Goal: Information Seeking & Learning: Learn about a topic

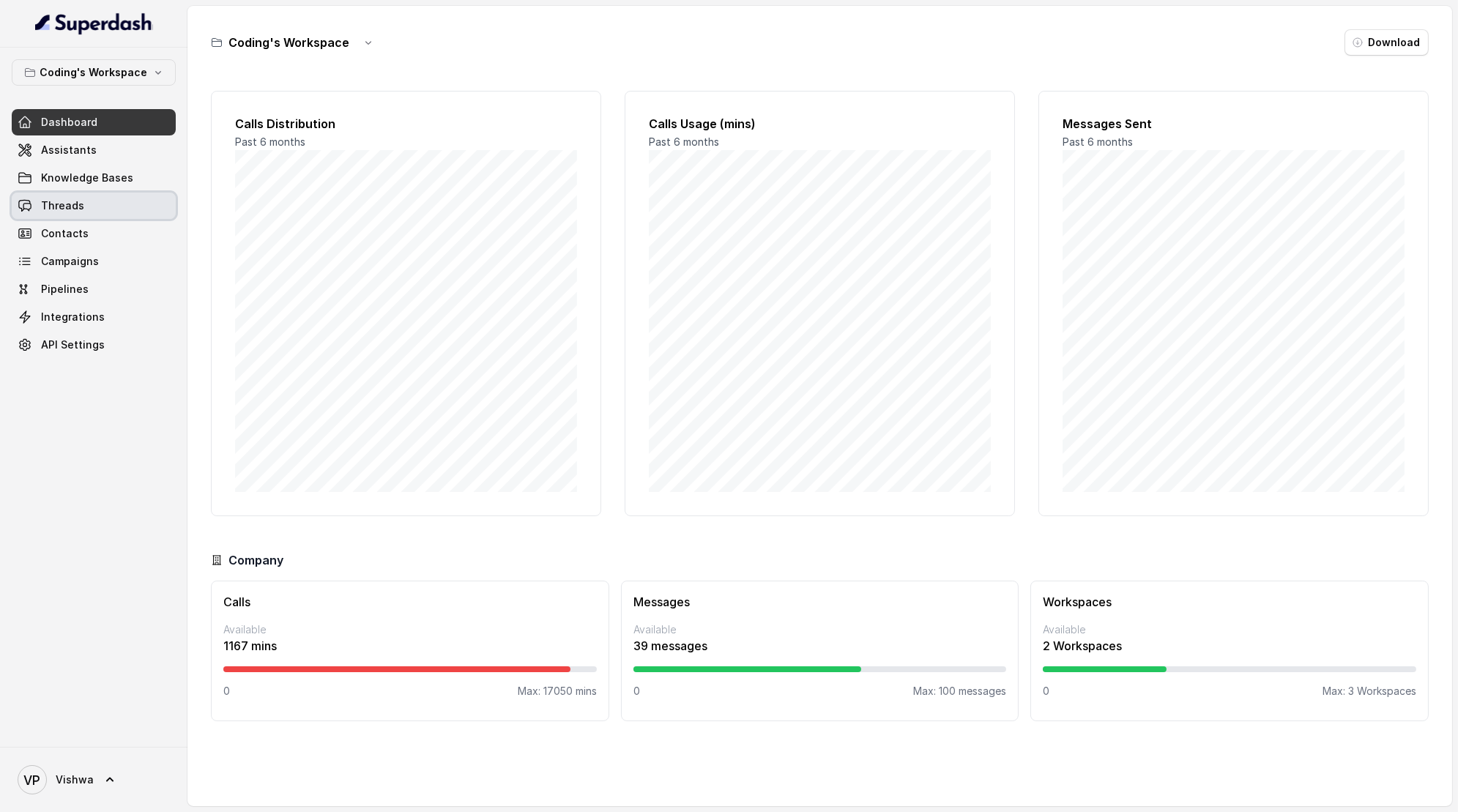
click at [92, 212] on link "Threads" at bounding box center [93, 206] width 164 height 27
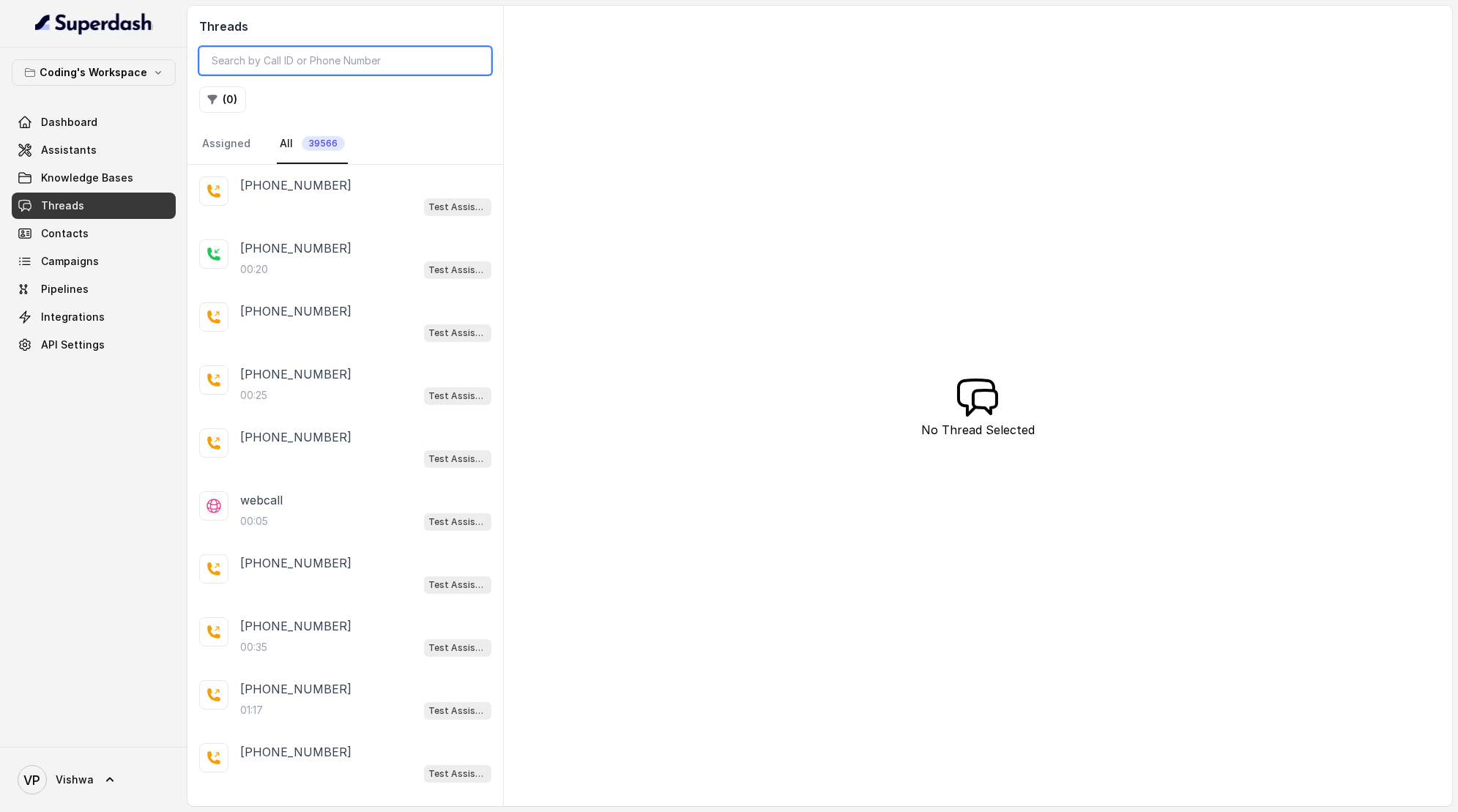
click at [282, 65] on input "search" at bounding box center [345, 61] width 292 height 28
paste input "+91-6303677187"
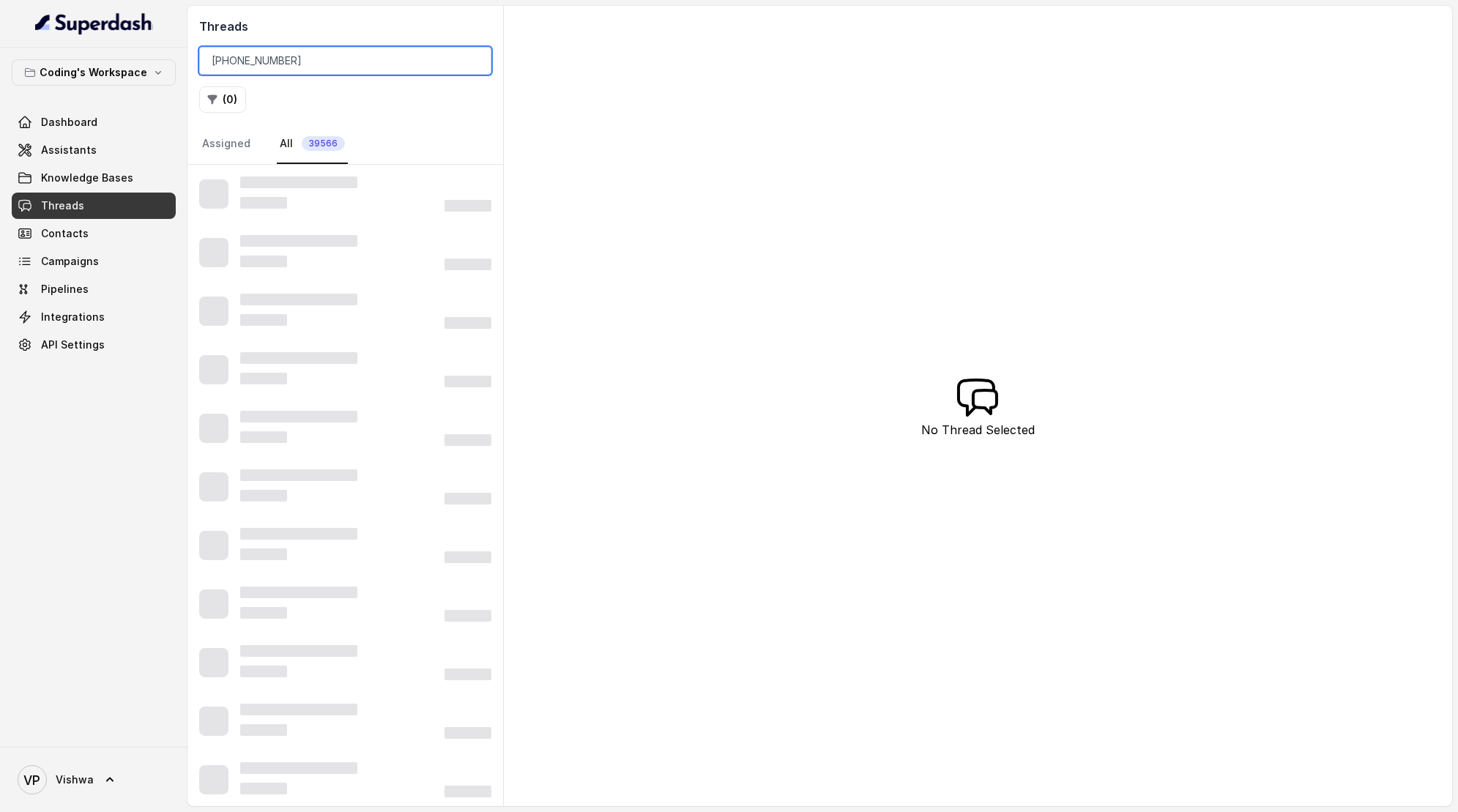
click at [235, 59] on input "+91-6303677187" at bounding box center [345, 61] width 292 height 28
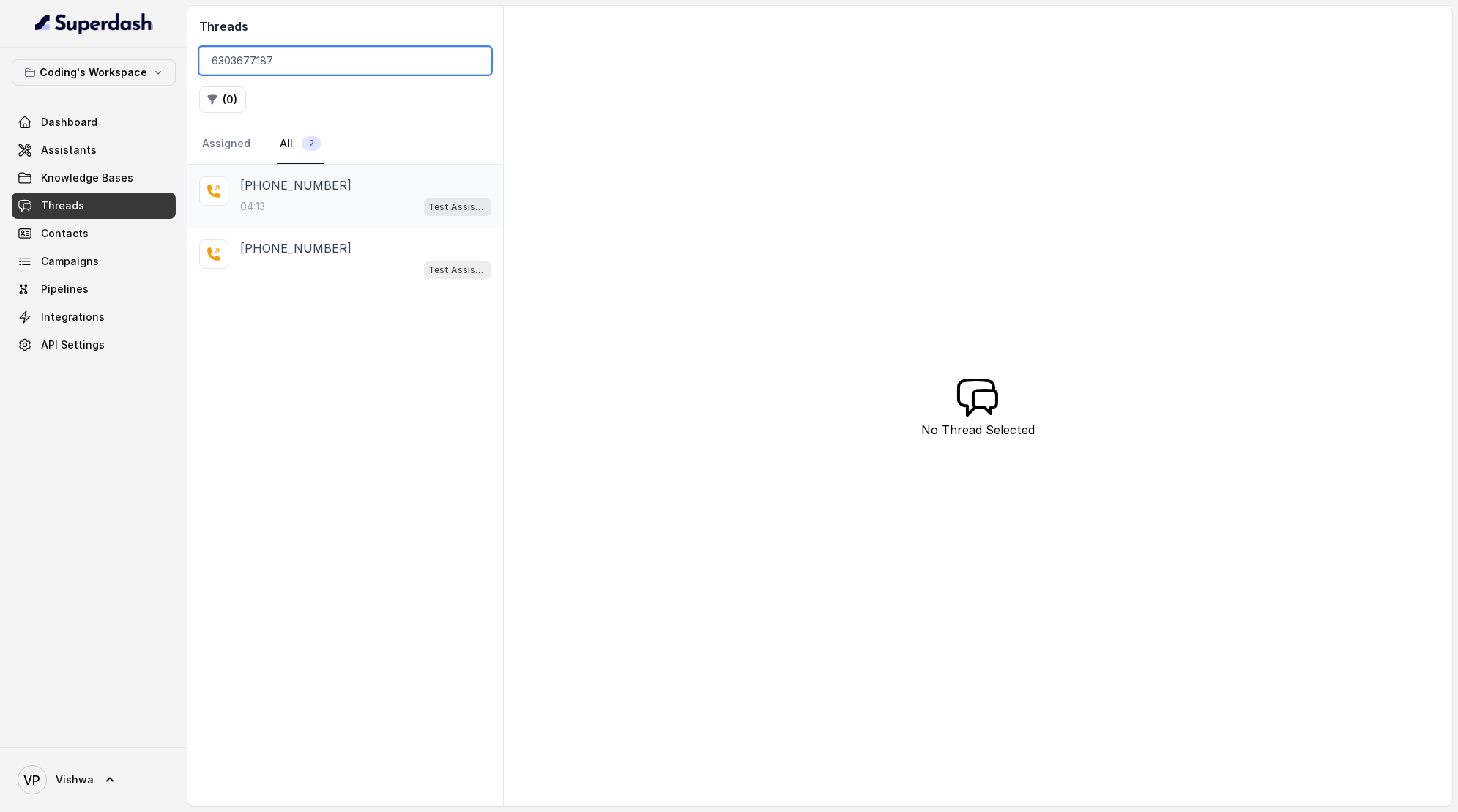
type input "6303677187"
click at [328, 191] on div "+916303677187" at bounding box center [365, 185] width 251 height 17
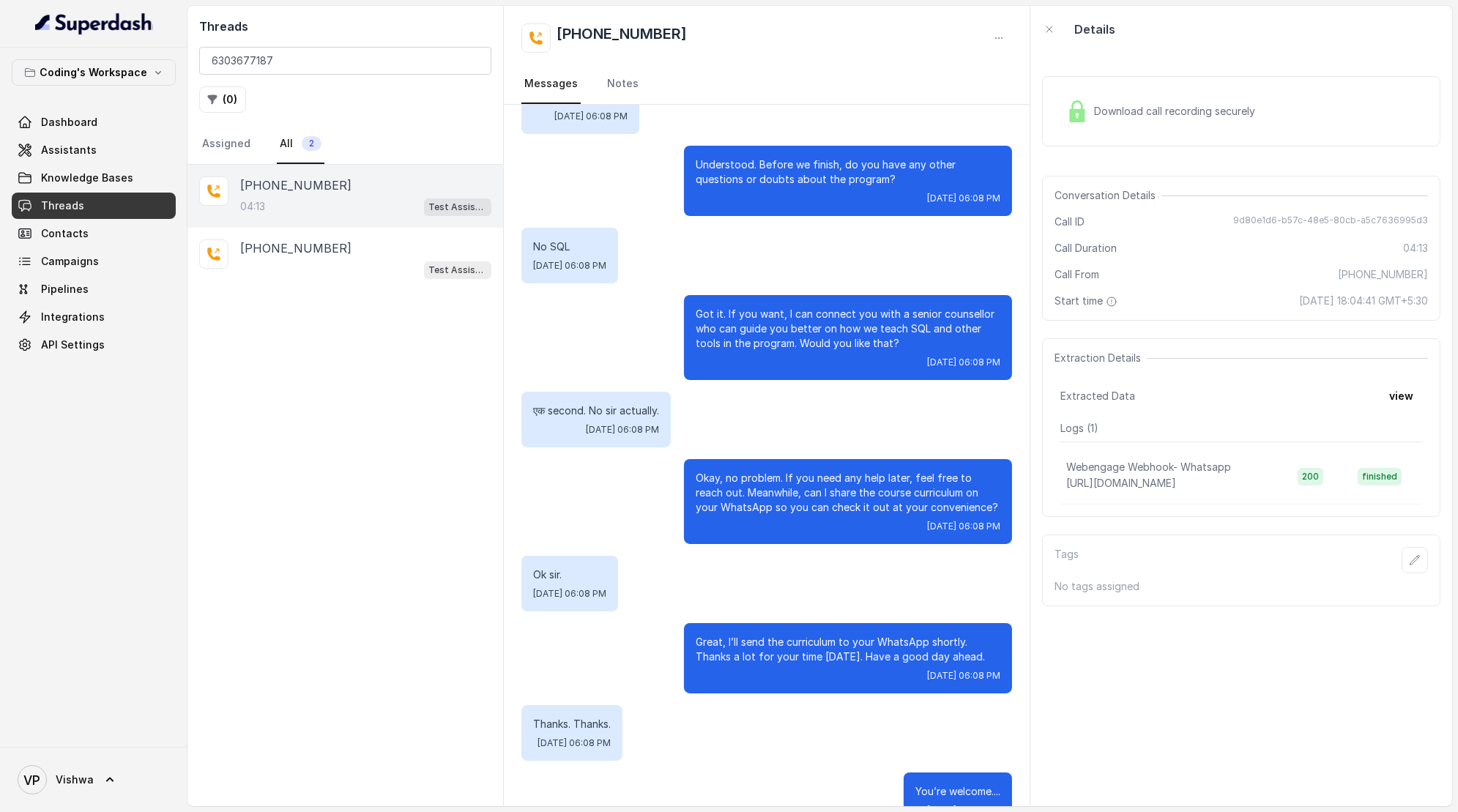
scroll to position [2979, 0]
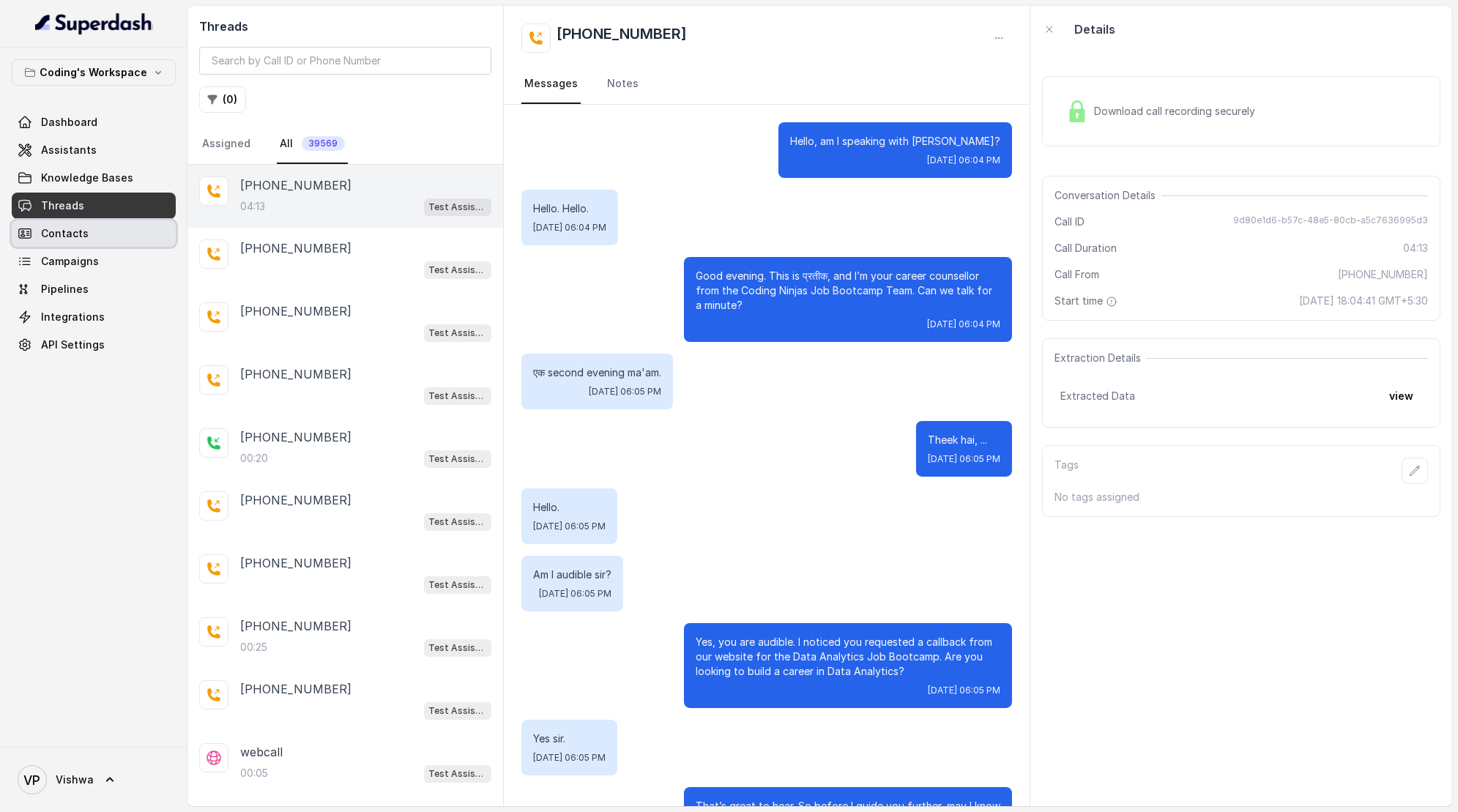
scroll to position [2979, 0]
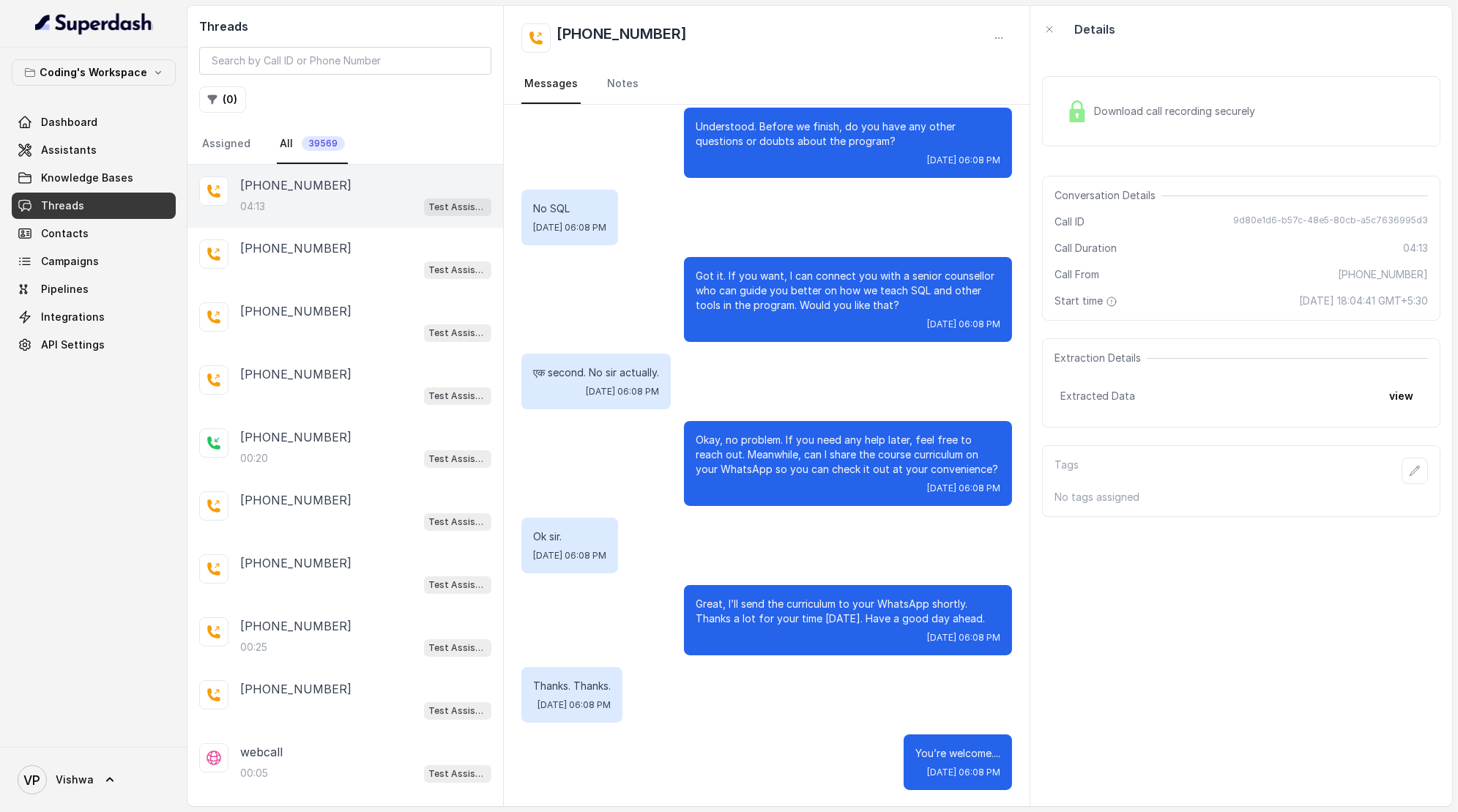
click at [55, 203] on span "Threads" at bounding box center [62, 205] width 43 height 14
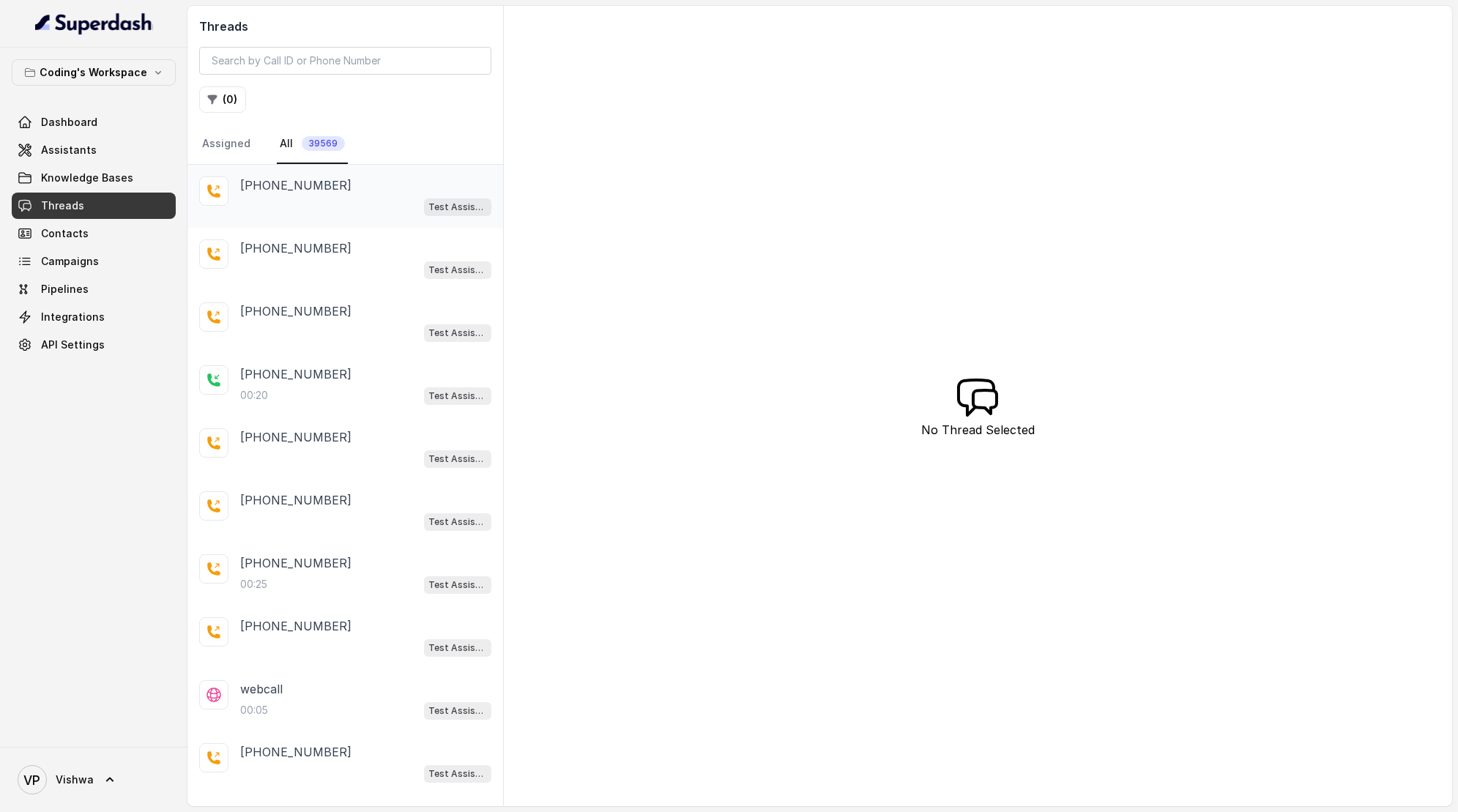
click at [321, 189] on p "+919515651757" at bounding box center [295, 185] width 112 height 17
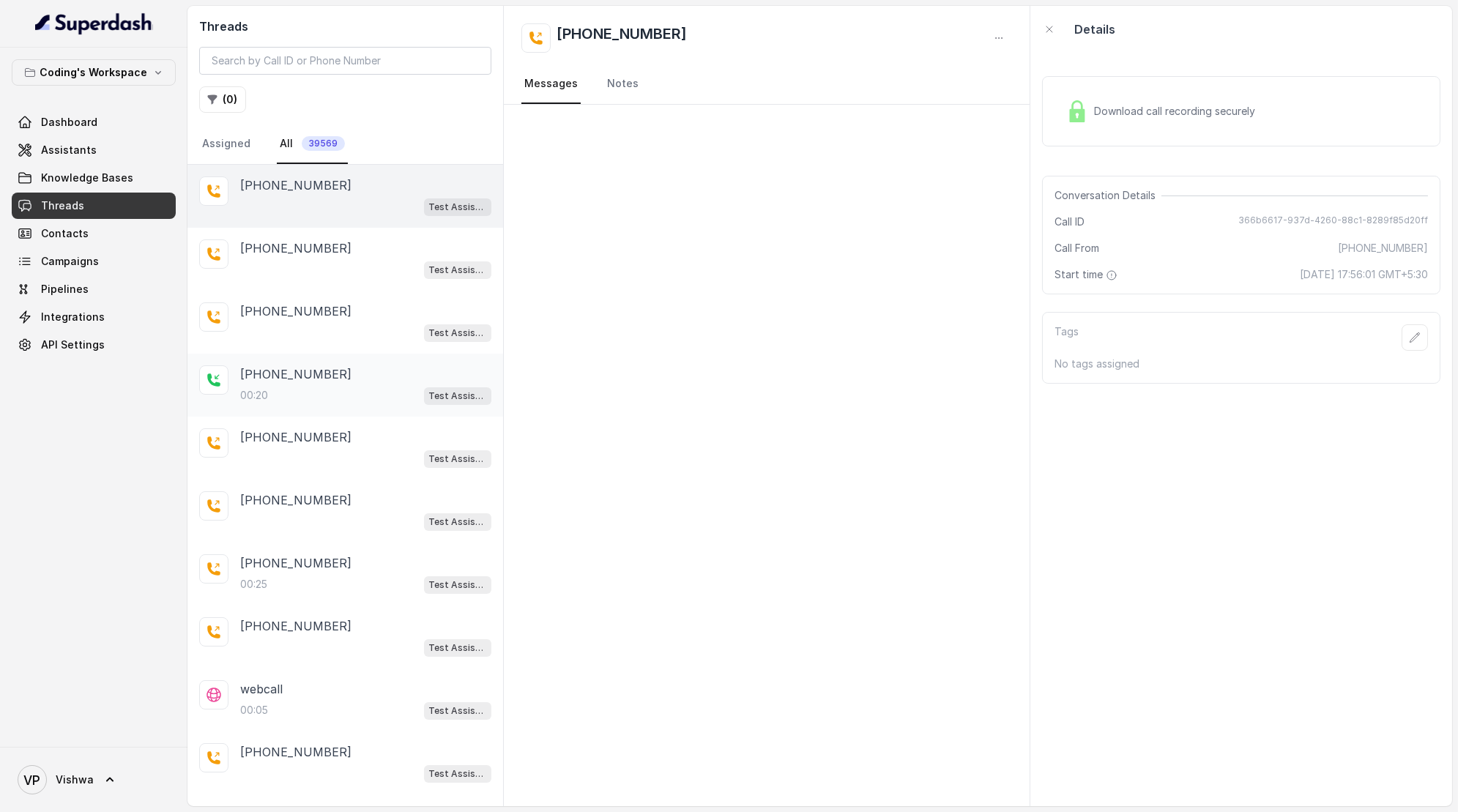
click at [325, 376] on div "+09818693023" at bounding box center [365, 373] width 251 height 17
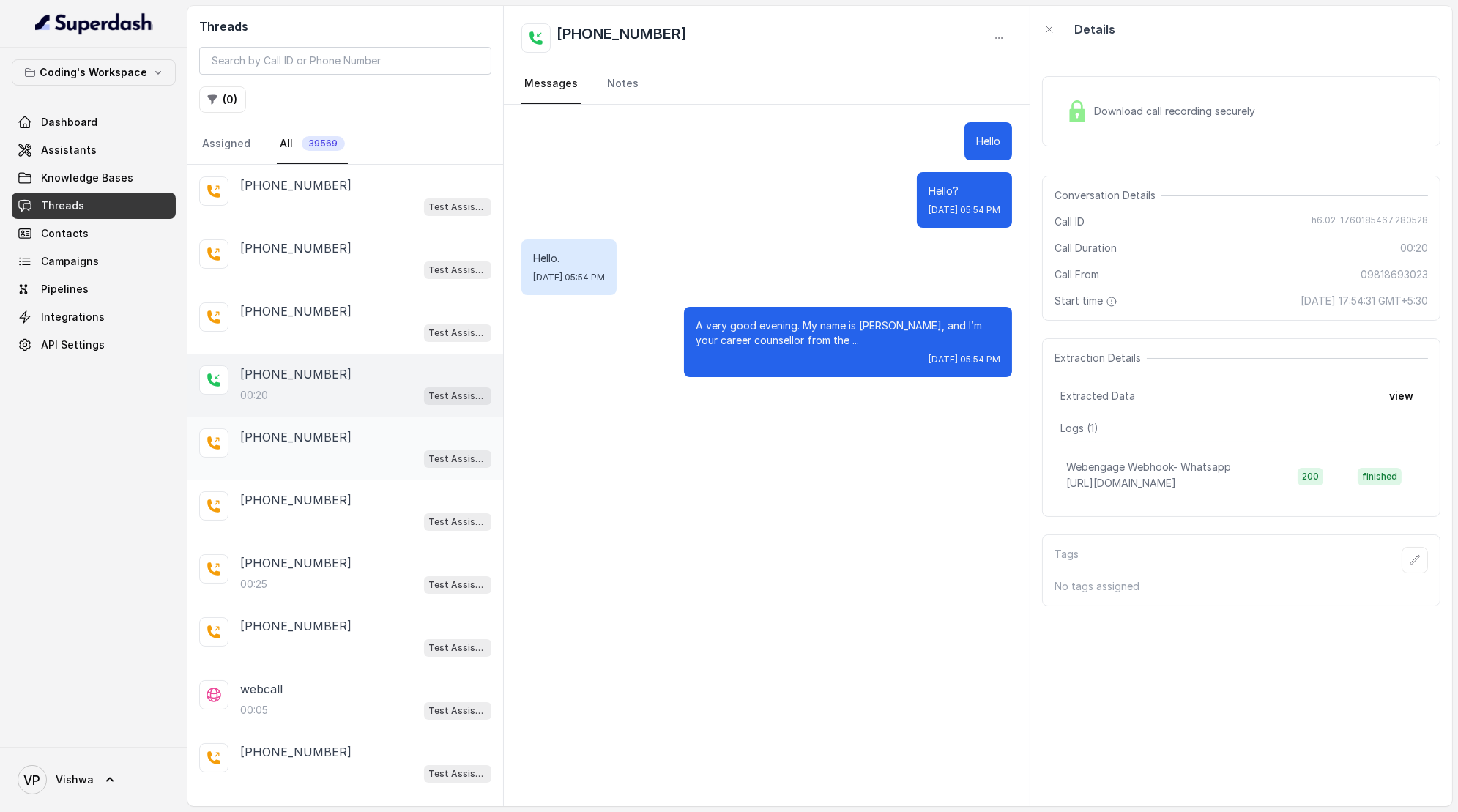
click at [323, 429] on p "+916374563736" at bounding box center [295, 436] width 112 height 17
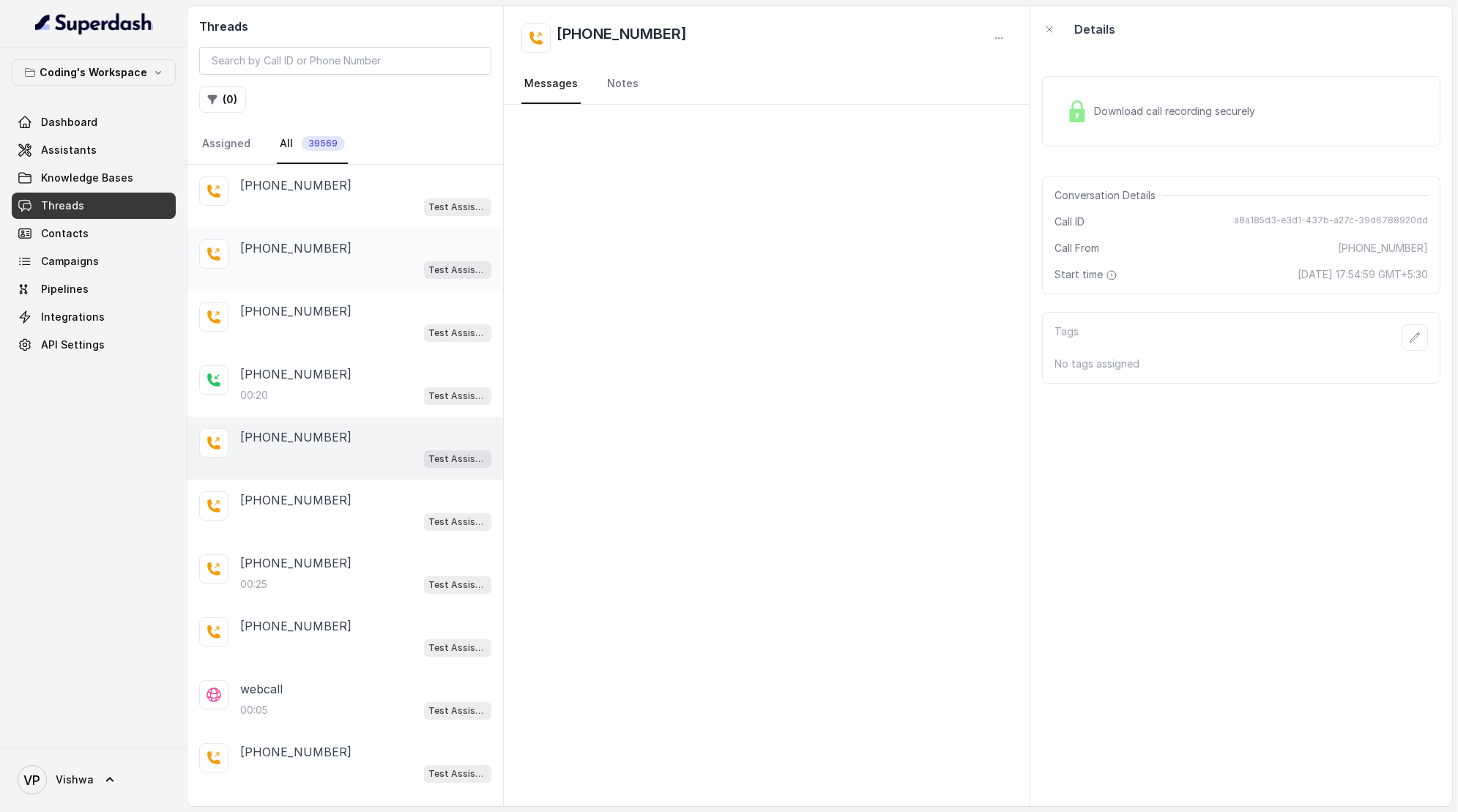
click at [312, 256] on div "+917502065729 Test Assistant-3" at bounding box center [365, 260] width 251 height 39
click at [305, 309] on p "+919596452302" at bounding box center [295, 311] width 112 height 17
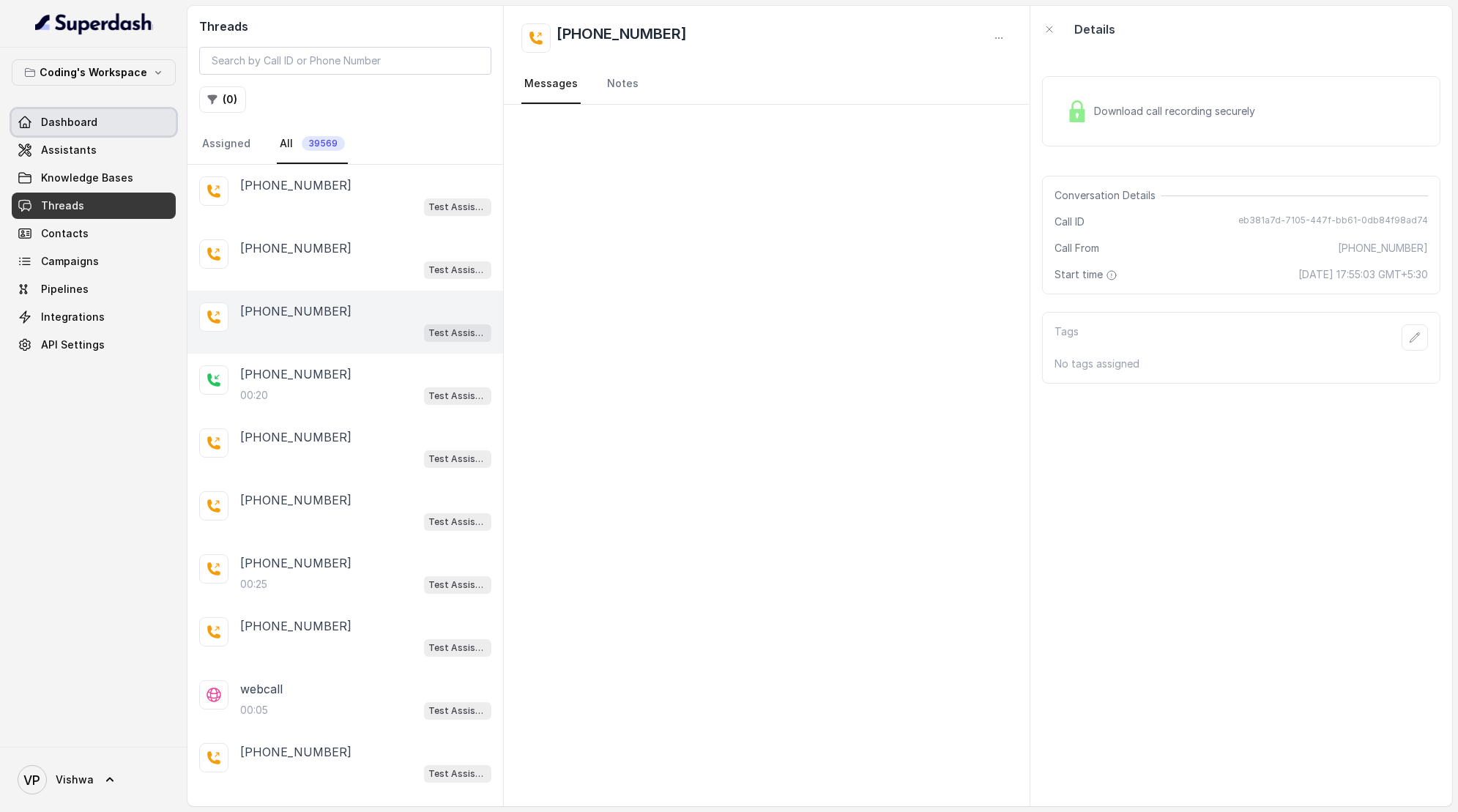
click at [69, 122] on span "Dashboard" at bounding box center [69, 121] width 56 height 14
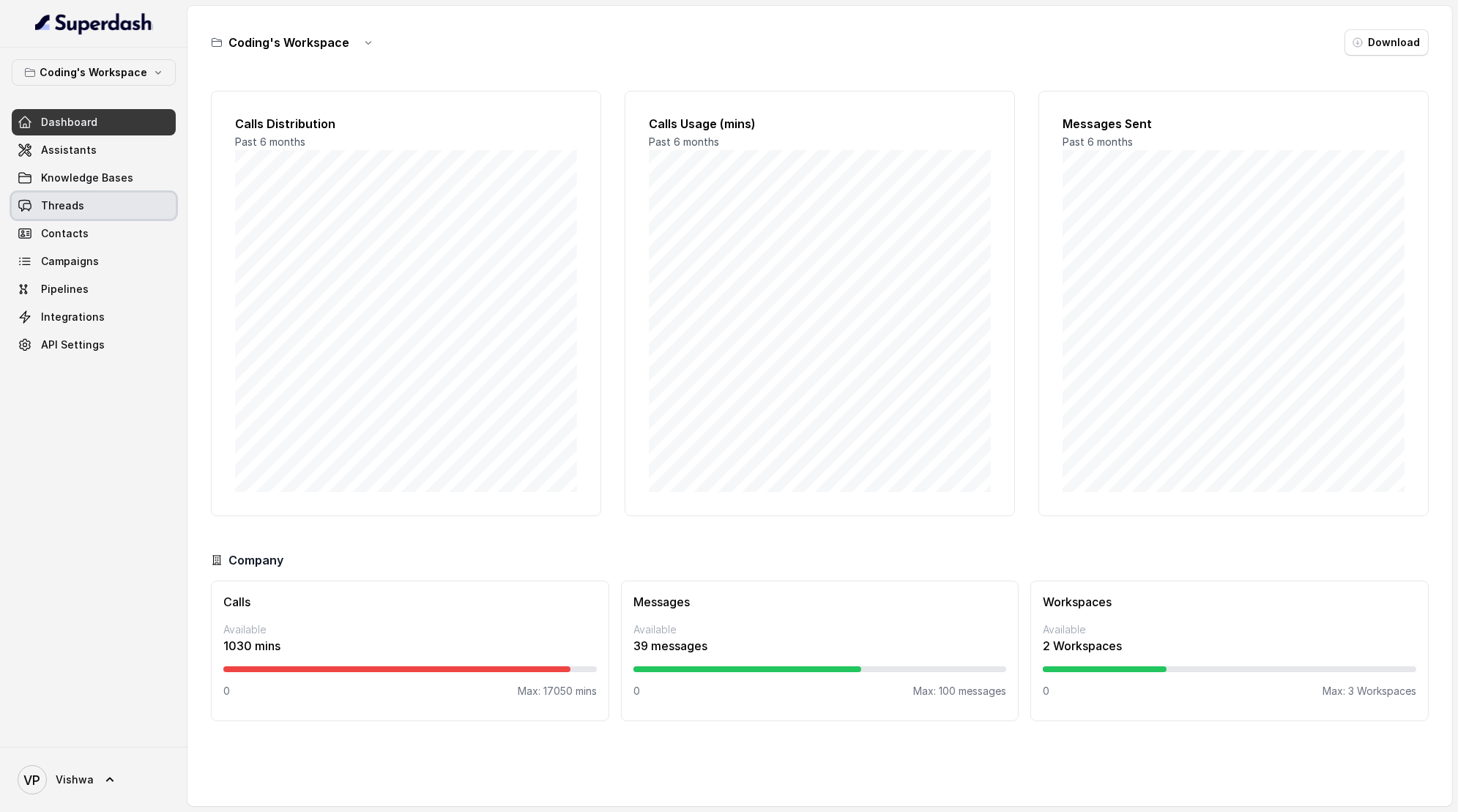
click at [59, 198] on span "Threads" at bounding box center [62, 205] width 43 height 14
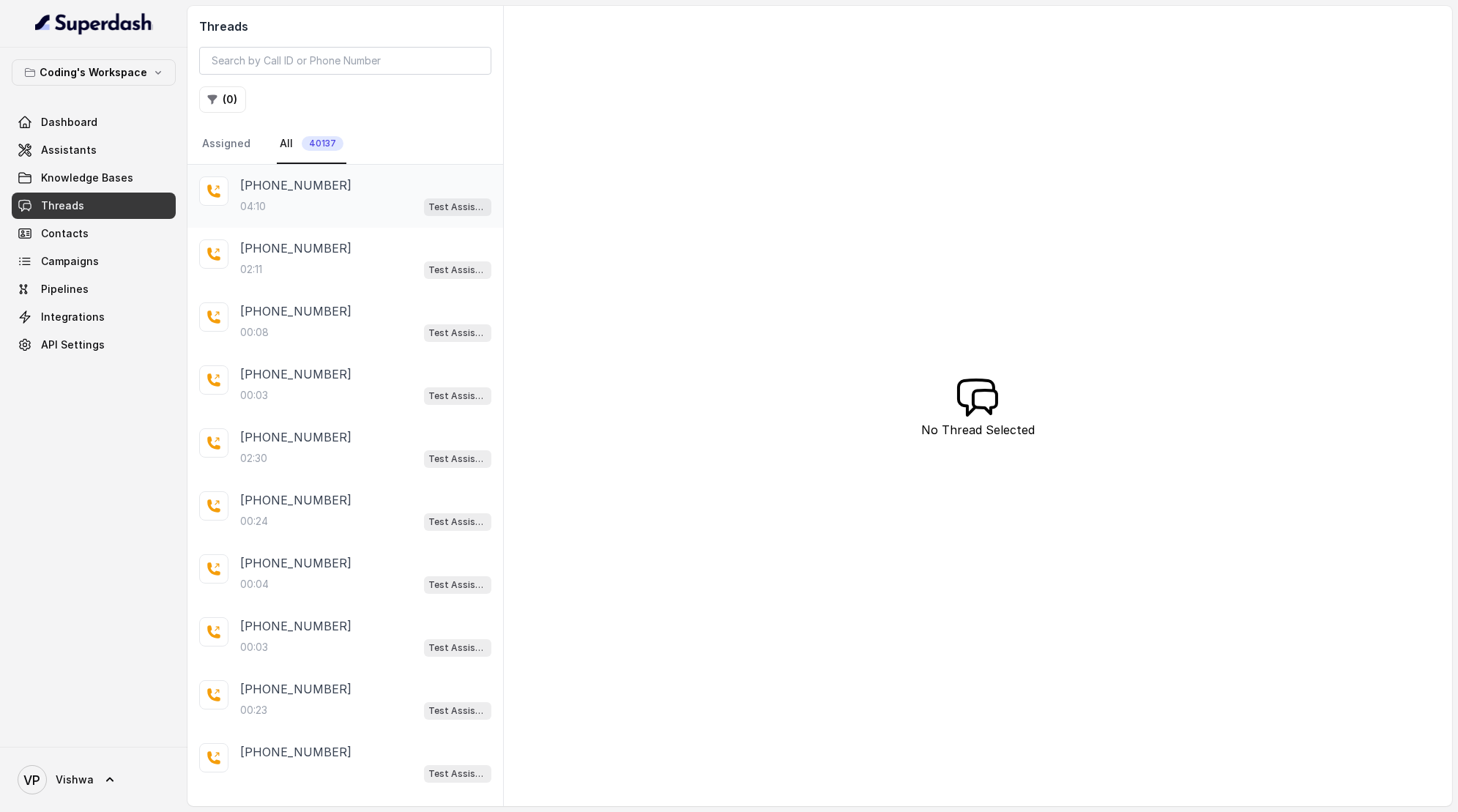
click at [299, 200] on div "04:10 Test Assistant- 2" at bounding box center [365, 206] width 251 height 19
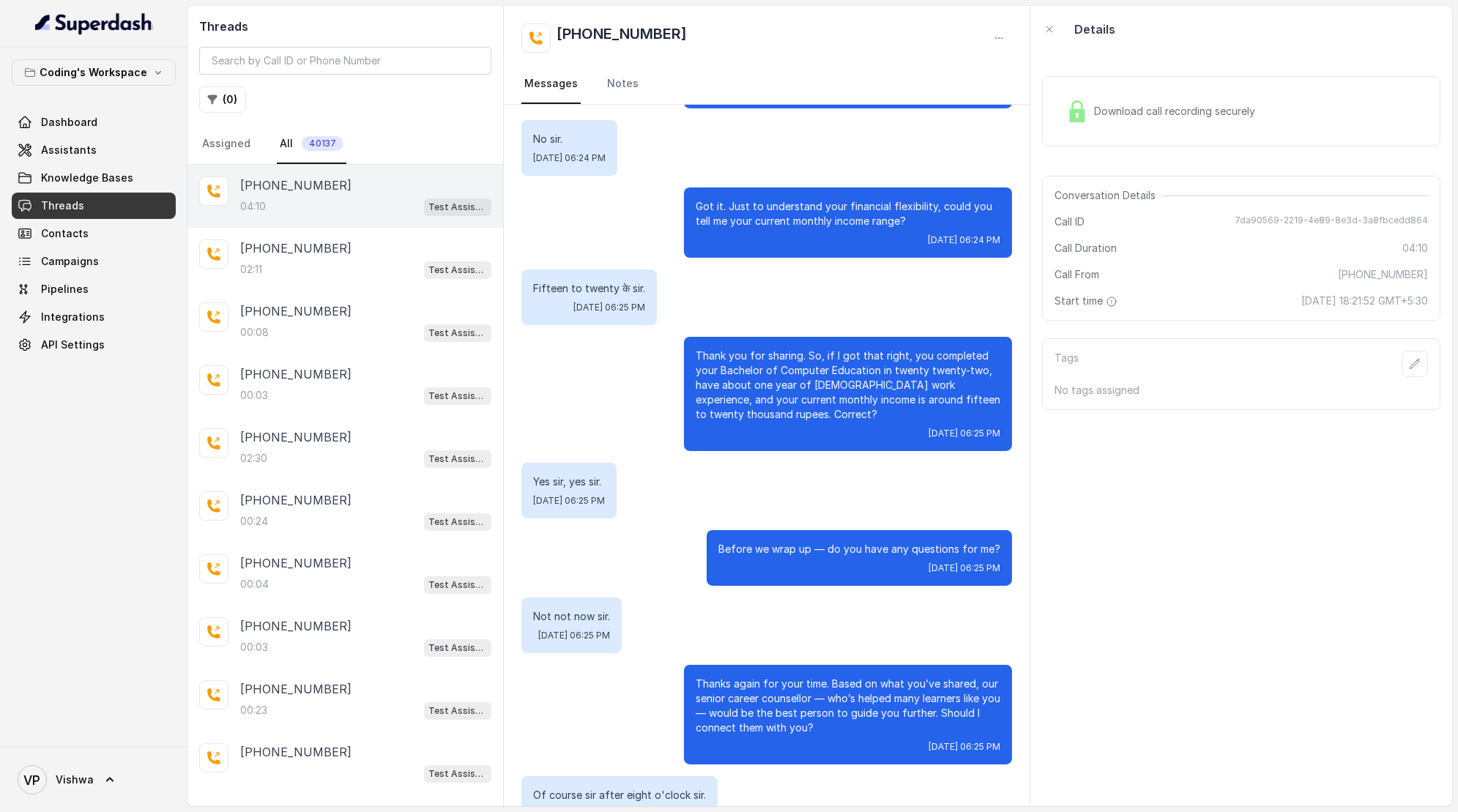
scroll to position [2652, 0]
